Goal: Task Accomplishment & Management: Use online tool/utility

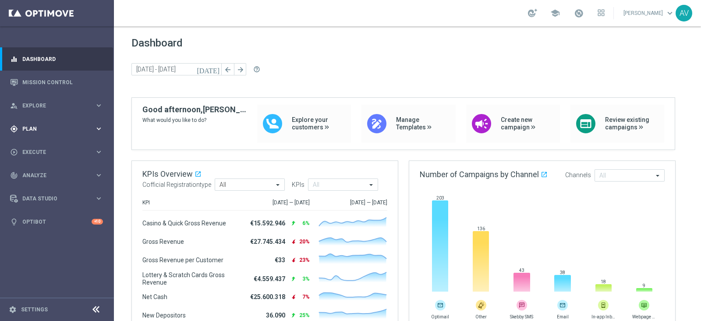
click at [29, 128] on span "Plan" at bounding box center [58, 128] width 72 height 5
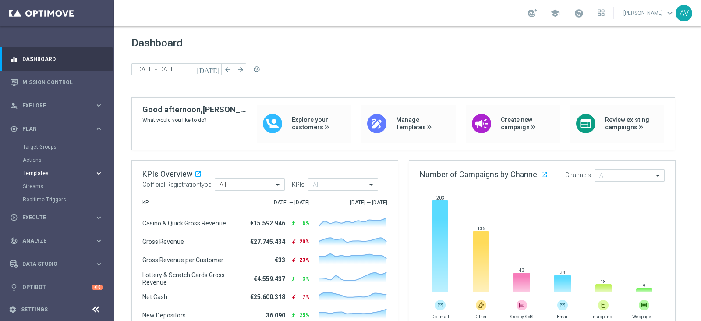
click at [40, 174] on span "Templates" at bounding box center [54, 173] width 63 height 5
click at [43, 186] on link "Optimail" at bounding box center [59, 186] width 64 height 7
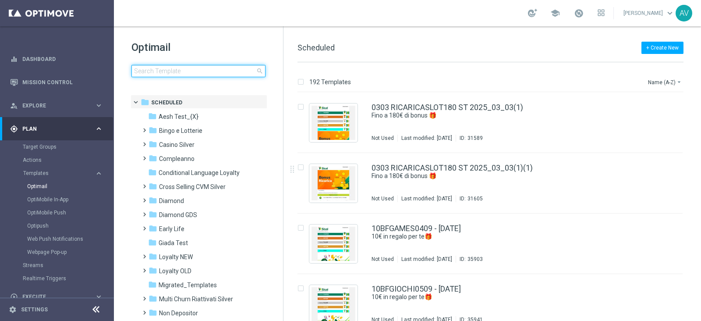
click at [193, 70] on input at bounding box center [198, 71] width 134 height 12
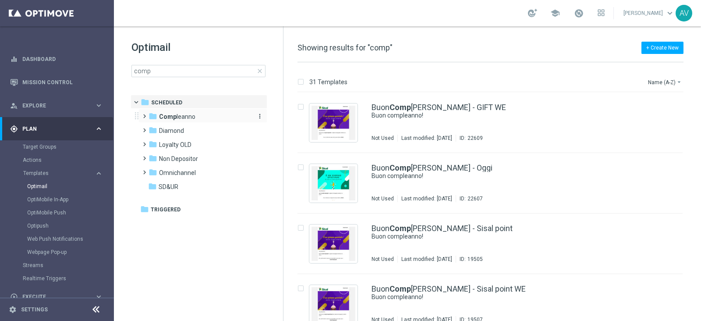
click at [170, 114] on b "Comp" at bounding box center [168, 116] width 18 height 7
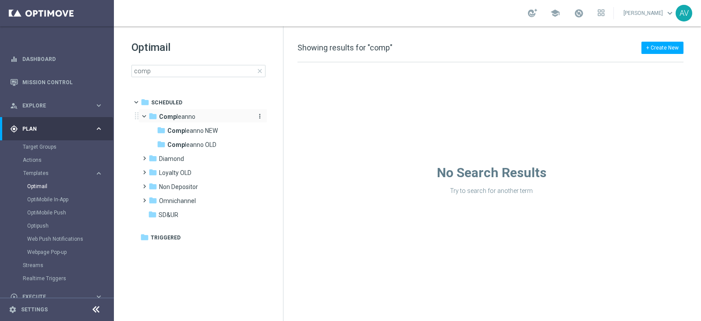
click at [193, 114] on span "Comp leanno" at bounding box center [177, 117] width 36 height 8
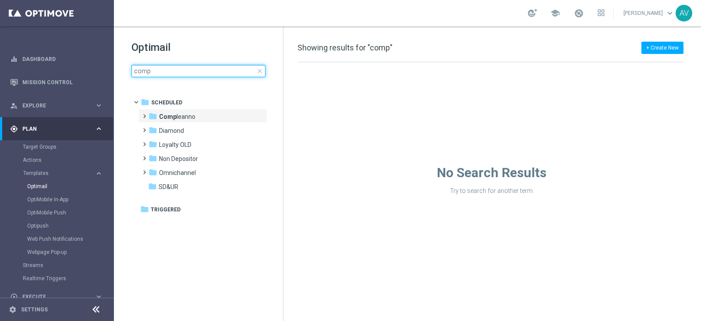
click at [180, 73] on input "comp" at bounding box center [198, 71] width 134 height 12
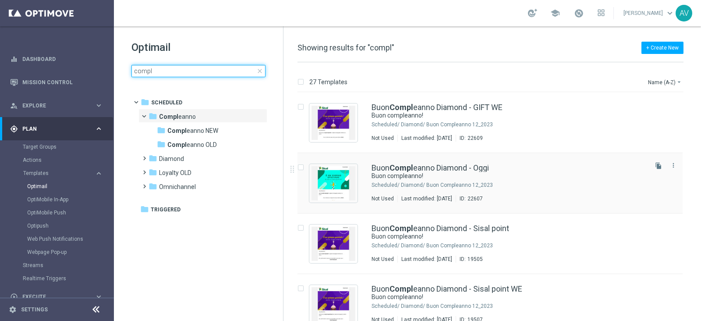
type input "compl"
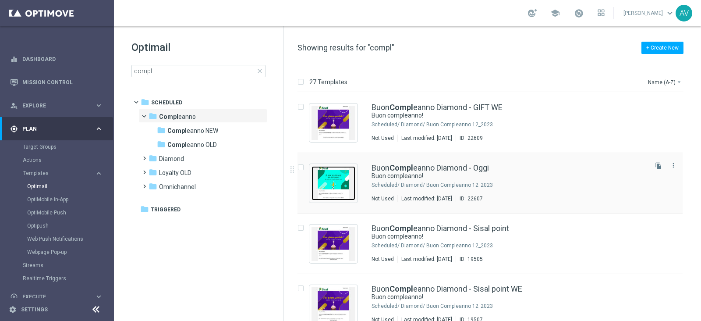
click at [338, 174] on img "Press SPACE to select this row." at bounding box center [334, 183] width 44 height 34
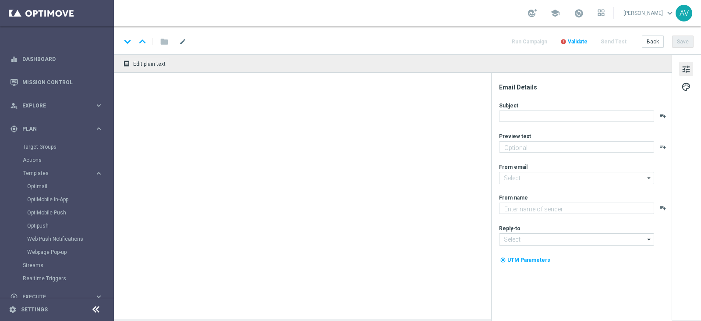
type textarea "Ti aspetta una sorpresa…"
type textarea "Sisal"
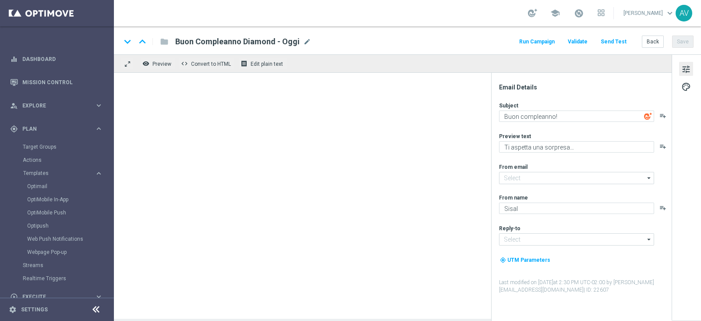
type input "[EMAIL_ADDRESS][DOMAIN_NAME]"
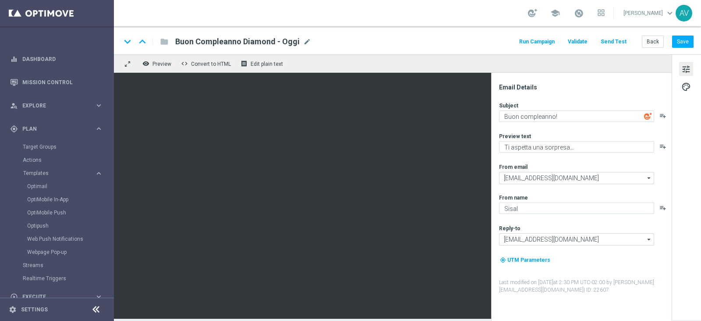
click at [533, 40] on button "Run Campaign" at bounding box center [537, 42] width 38 height 12
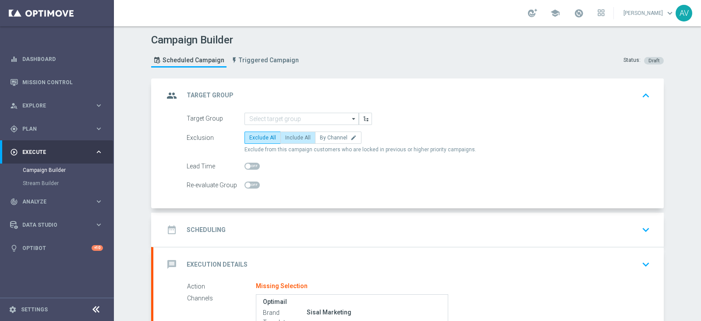
click at [295, 135] on span "Include All" at bounding box center [297, 138] width 25 height 6
click at [291, 136] on input "Include All" at bounding box center [288, 139] width 6 height 6
radio input "true"
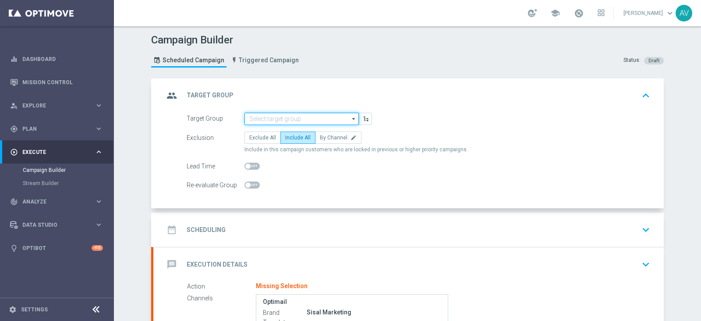
click at [281, 113] on input at bounding box center [302, 119] width 114 height 12
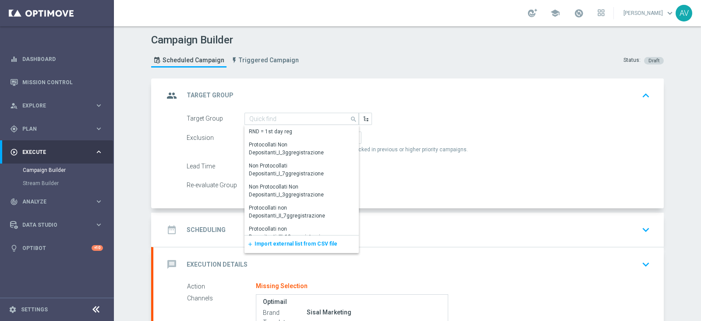
click at [270, 242] on span "Import external list from CSV file" at bounding box center [296, 244] width 83 height 6
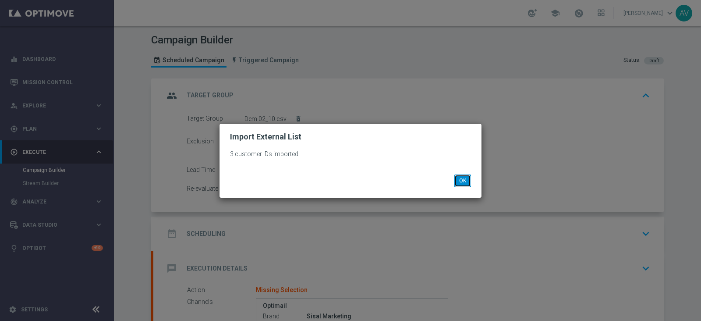
click at [462, 179] on button "OK" at bounding box center [463, 180] width 17 height 12
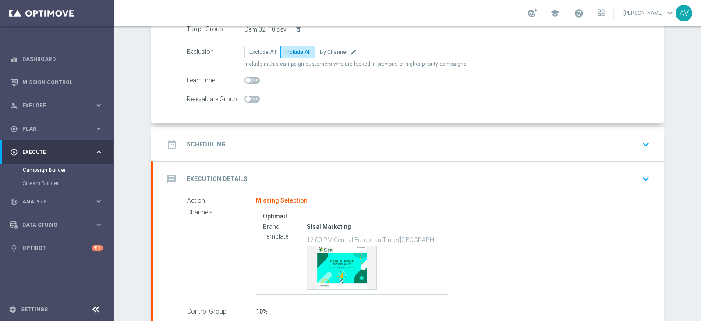
scroll to position [96, 0]
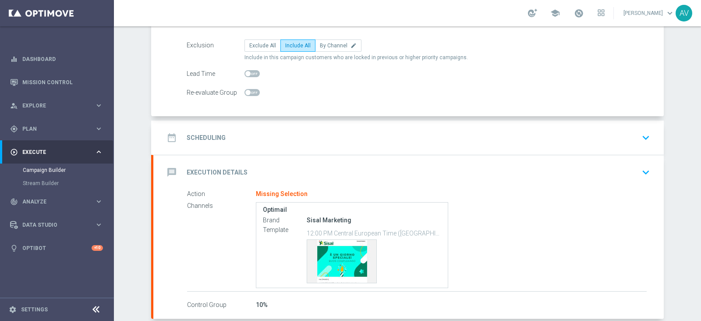
click at [164, 133] on icon "date_range" at bounding box center [172, 138] width 16 height 16
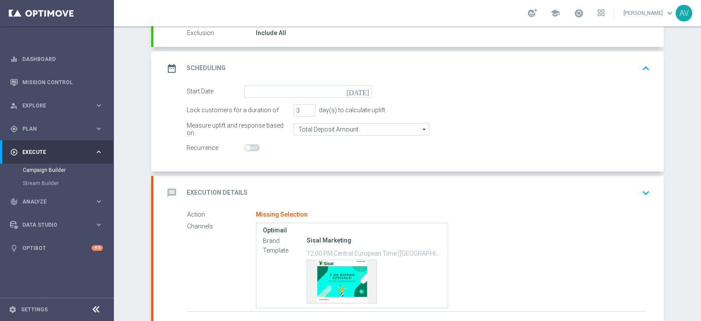
click at [359, 89] on icon "[DATE]" at bounding box center [360, 90] width 26 height 10
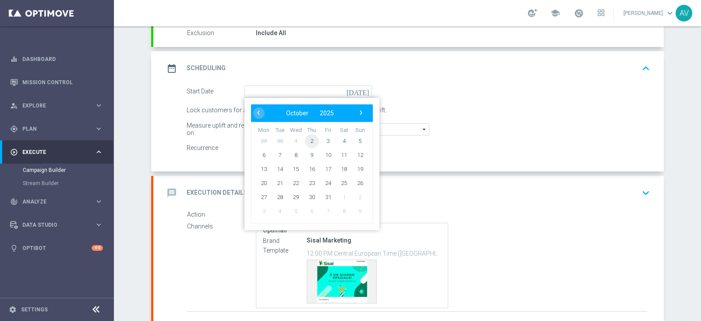
click at [307, 139] on span "2" at bounding box center [312, 141] width 14 height 14
type input "[DATE]"
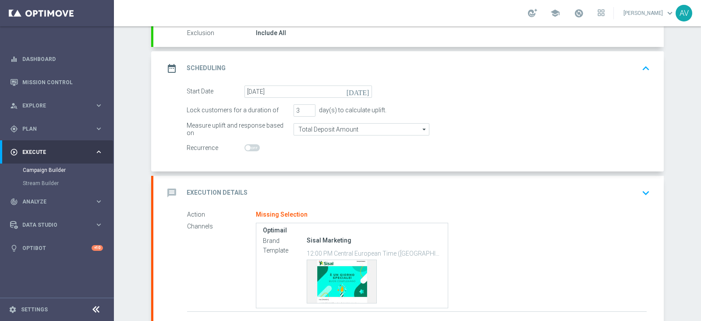
click at [167, 63] on icon "date_range" at bounding box center [172, 68] width 16 height 16
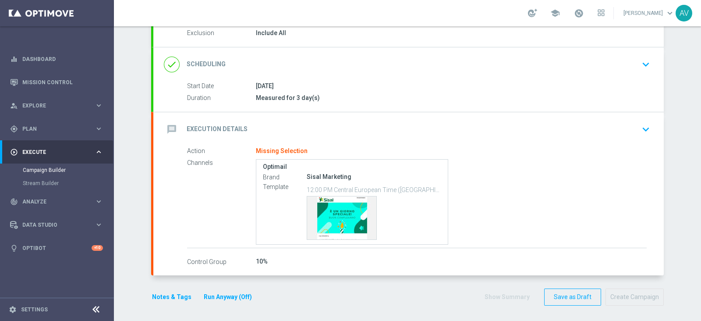
click at [169, 124] on icon "message" at bounding box center [172, 129] width 16 height 16
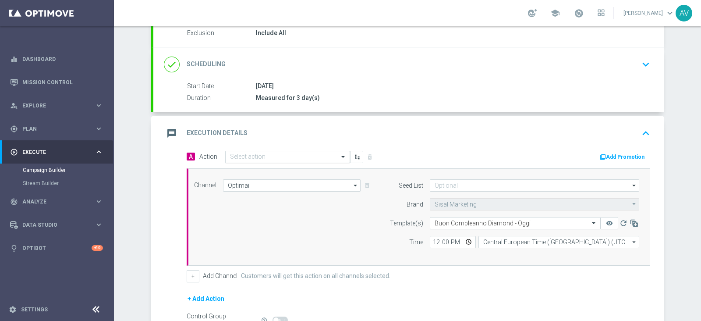
click at [296, 156] on input "text" at bounding box center [279, 156] width 98 height 7
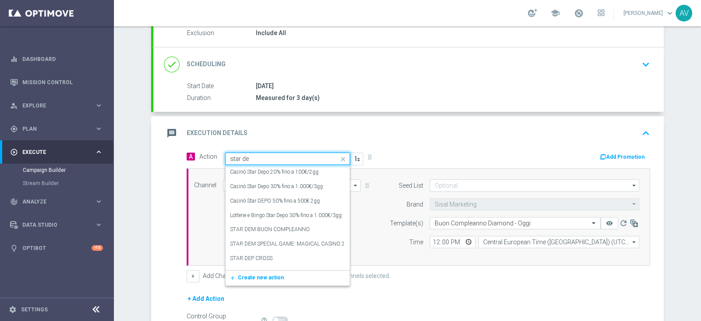
type input "star dem"
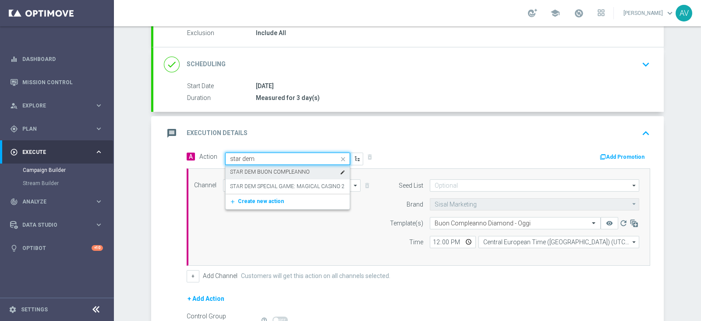
click at [279, 171] on label "STAR DEM BUON COMPLEANNO" at bounding box center [270, 171] width 80 height 7
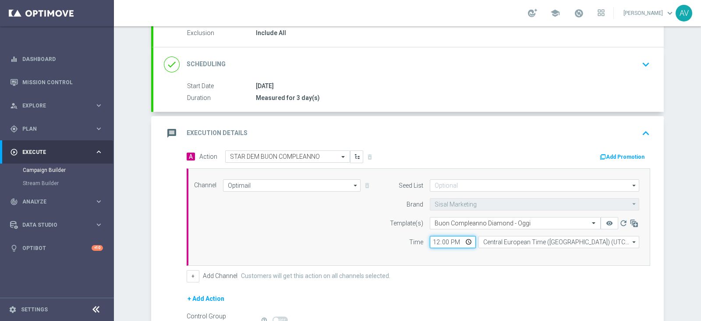
click at [431, 241] on input "12:00" at bounding box center [453, 242] width 46 height 12
type input "15:00"
click at [483, 256] on div "A Action Select action STAR DEM BUON COMPLEANNO delete_forever Add Promotion Ch…" at bounding box center [418, 216] width 477 height 132
click at [169, 130] on icon "message" at bounding box center [172, 133] width 16 height 16
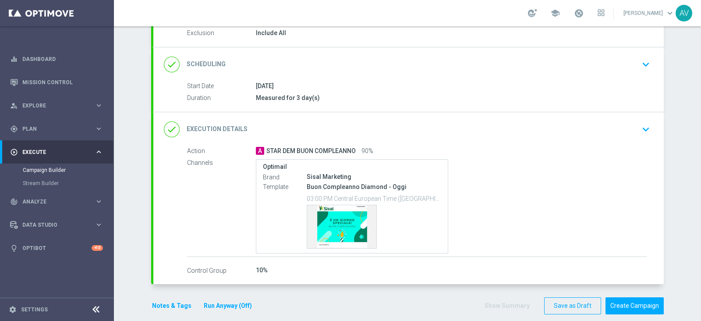
scroll to position [105, 0]
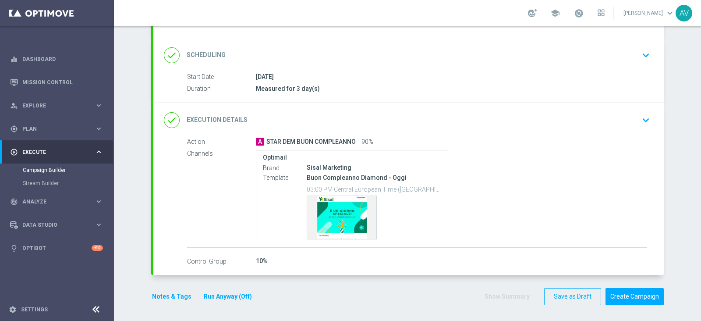
click at [164, 116] on icon "done" at bounding box center [172, 120] width 16 height 16
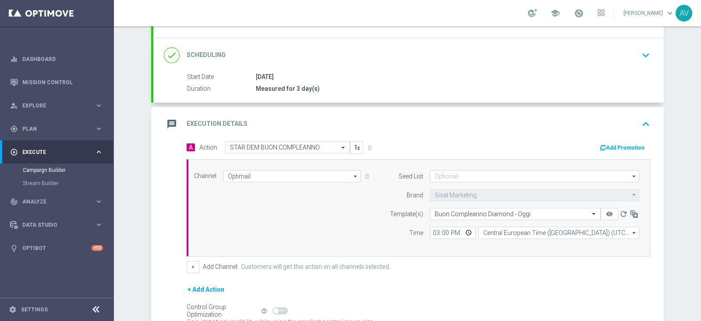
scroll to position [194, 0]
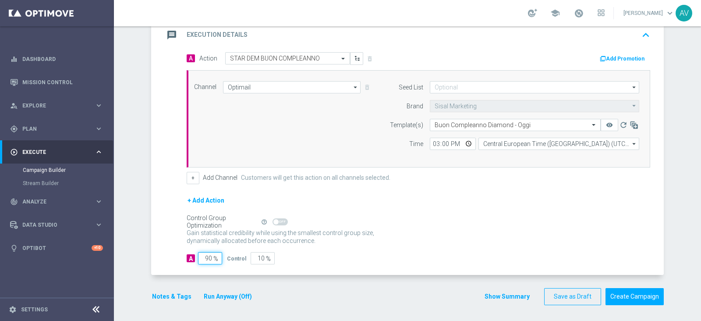
click at [205, 255] on input "90" at bounding box center [210, 258] width 24 height 12
type input "0"
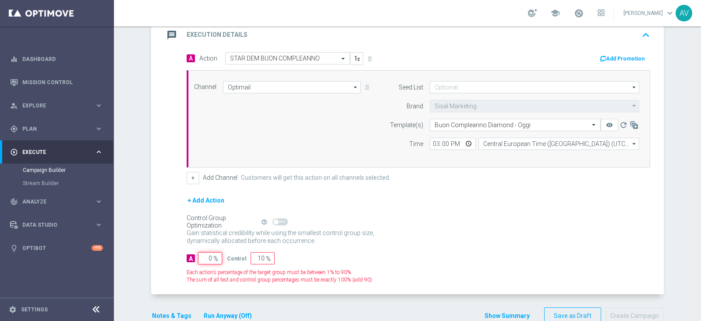
type input "100"
type input "10"
type input "90"
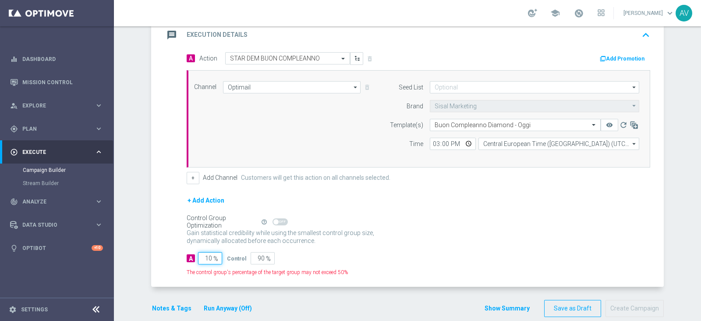
type input "100"
type input "0"
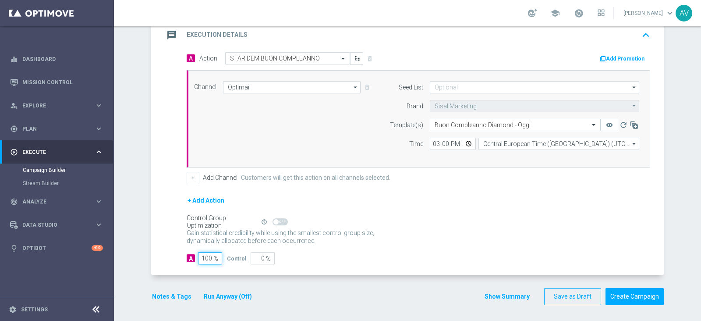
type input "100"
click at [170, 41] on icon "message" at bounding box center [172, 35] width 16 height 16
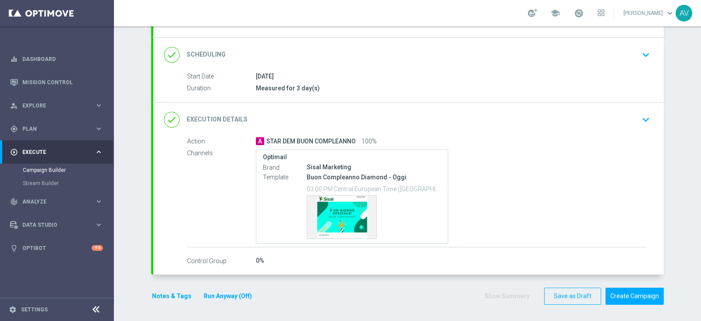
scroll to position [105, 0]
click at [160, 256] on button "Notes & Tags" at bounding box center [171, 296] width 41 height 11
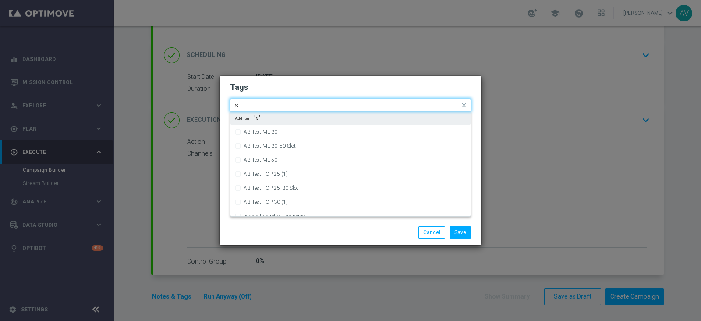
click at [318, 102] on input "s" at bounding box center [347, 105] width 225 height 7
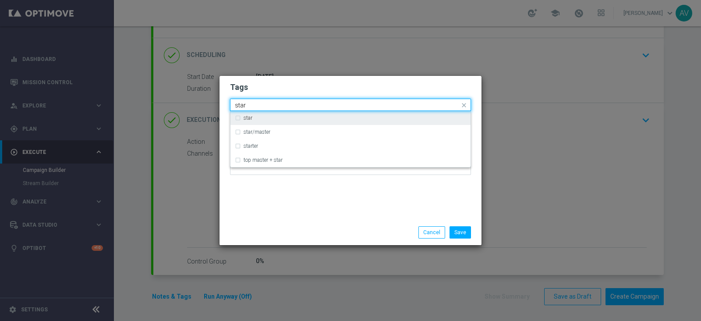
click at [261, 119] on div "star" at bounding box center [355, 117] width 223 height 5
type input "star"
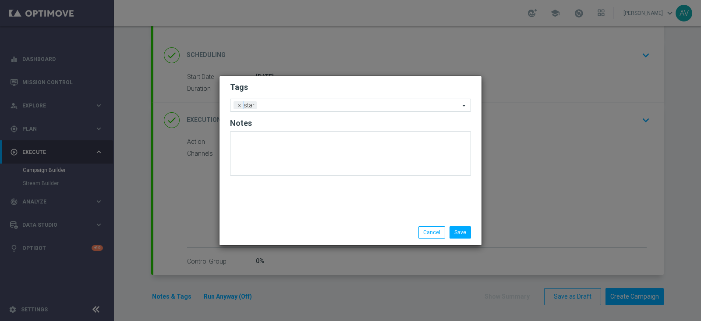
click at [336, 207] on div "Tags Add a new tag × star Notes" at bounding box center [351, 148] width 262 height 144
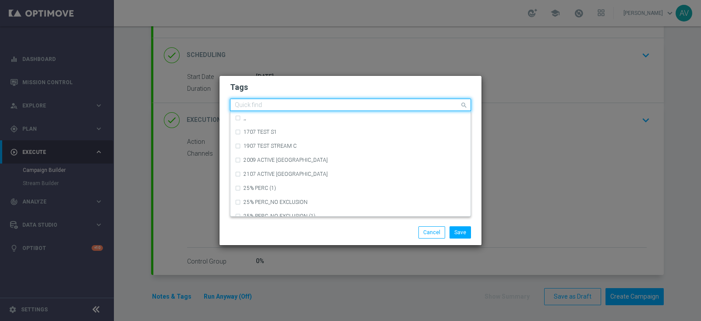
click at [298, 103] on input "text" at bounding box center [347, 105] width 225 height 7
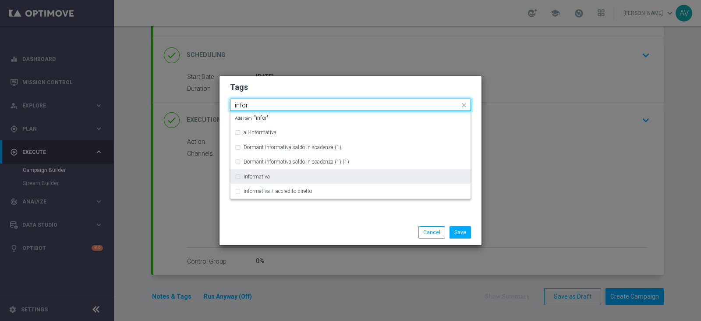
click at [247, 174] on label "informativa" at bounding box center [257, 176] width 26 height 5
type input "infor"
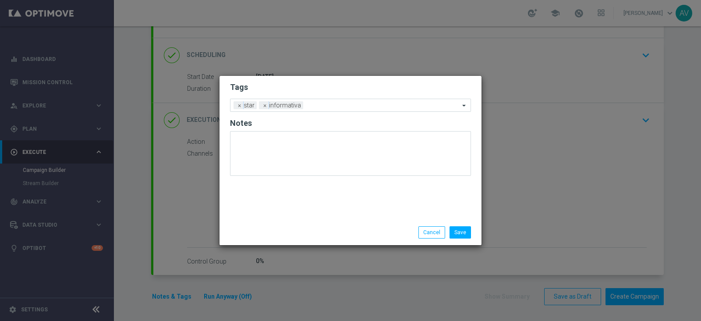
click at [313, 222] on div "Save Cancel" at bounding box center [351, 232] width 262 height 25
click at [315, 112] on form "Tags Add a new tag × star × informativa Notes" at bounding box center [350, 131] width 241 height 103
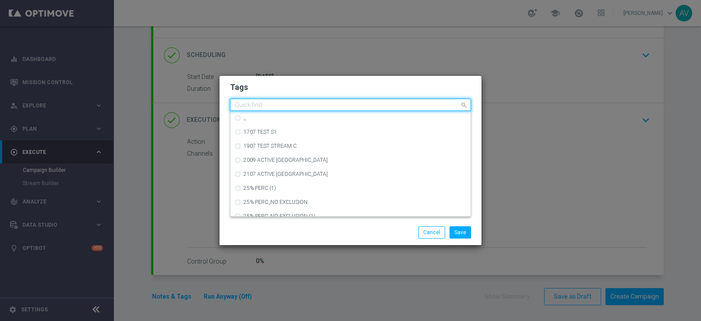
click at [313, 102] on input "text" at bounding box center [347, 105] width 225 height 7
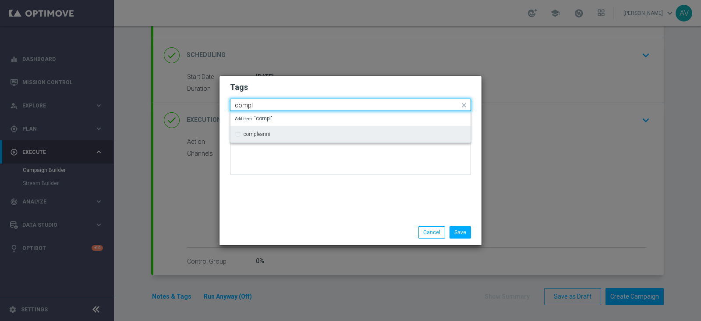
click at [268, 131] on label "compleanni" at bounding box center [257, 133] width 27 height 5
type input "compl"
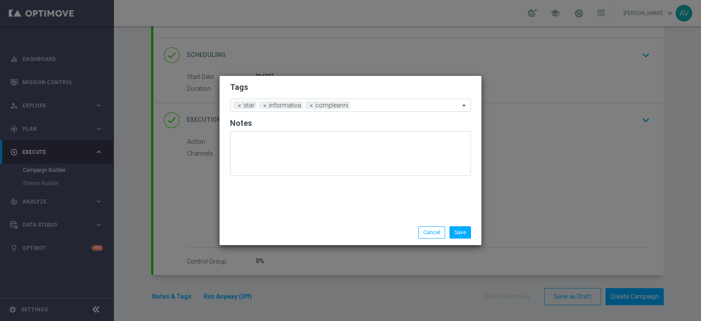
click at [295, 178] on div at bounding box center [350, 156] width 241 height 51
click at [456, 231] on button "Save" at bounding box center [460, 232] width 21 height 12
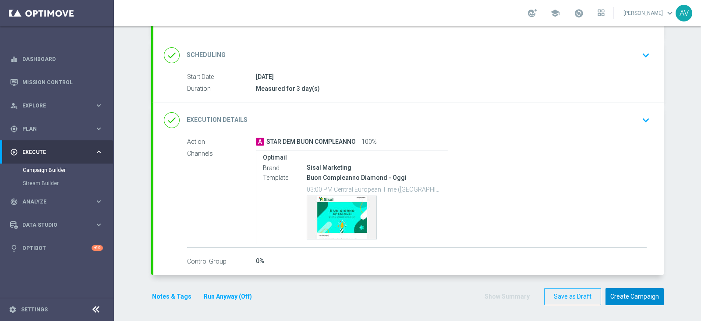
click at [561, 256] on button "Create Campaign" at bounding box center [635, 296] width 58 height 17
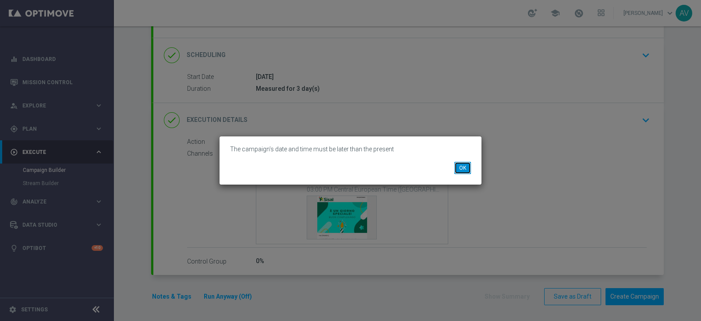
click at [457, 167] on button "OK" at bounding box center [463, 168] width 17 height 12
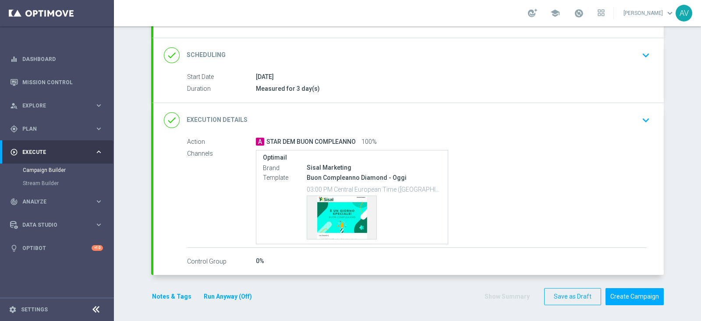
scroll to position [60, 0]
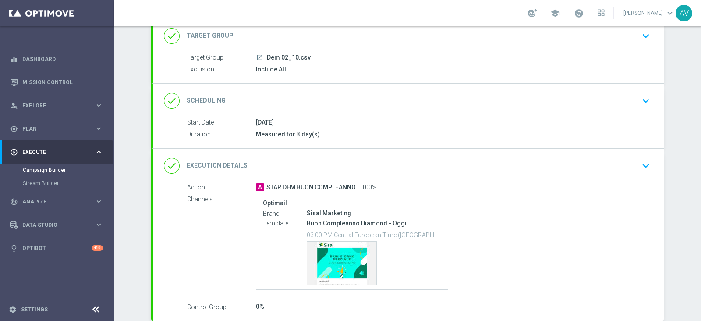
click at [187, 100] on h2 "Scheduling" at bounding box center [206, 100] width 39 height 8
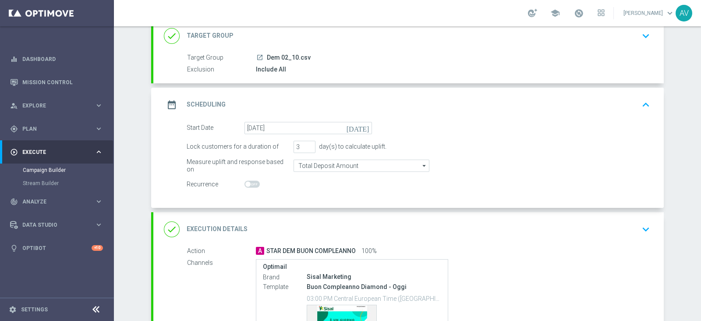
click at [156, 104] on div "date_range Scheduling keyboard_arrow_up" at bounding box center [408, 105] width 511 height 34
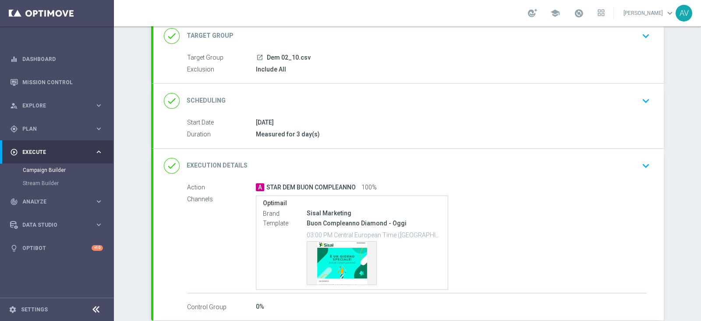
click at [164, 104] on icon "done" at bounding box center [172, 101] width 16 height 16
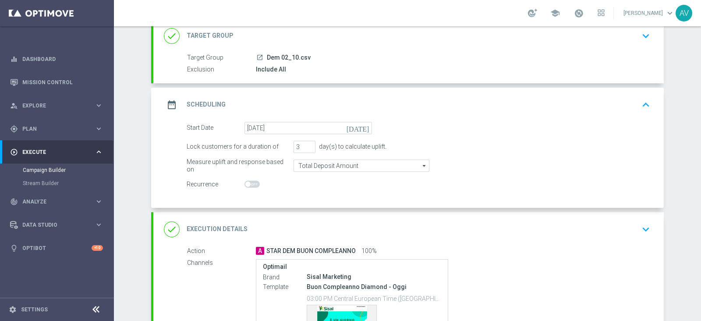
click at [176, 104] on div "date_range Scheduling" at bounding box center [195, 105] width 62 height 16
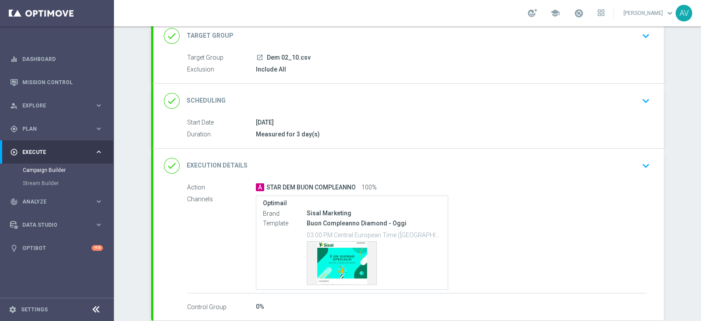
click at [169, 175] on div "done Execution Details keyboard_arrow_down" at bounding box center [408, 166] width 511 height 34
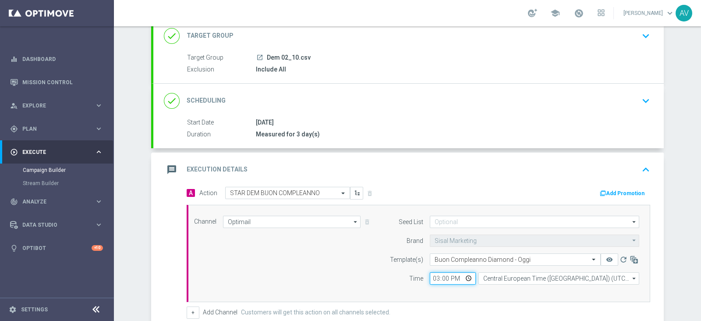
click at [446, 256] on input "15:00" at bounding box center [453, 278] width 46 height 12
type input "15:05"
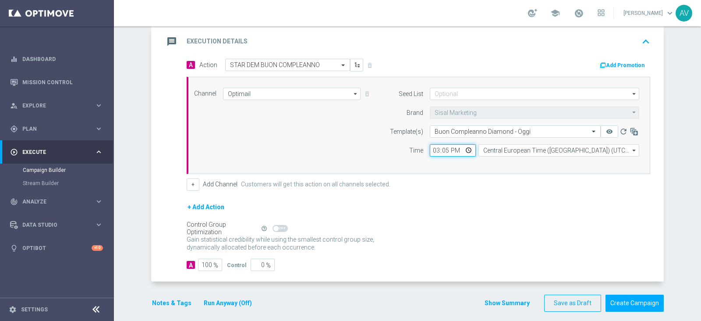
scroll to position [194, 0]
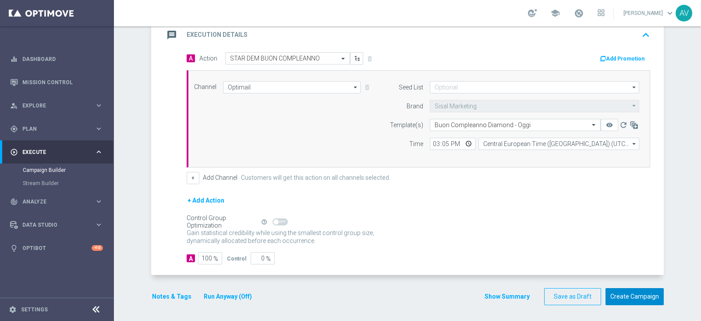
click at [561, 256] on button "Create Campaign" at bounding box center [635, 296] width 58 height 17
